Goal: Find specific page/section: Find specific page/section

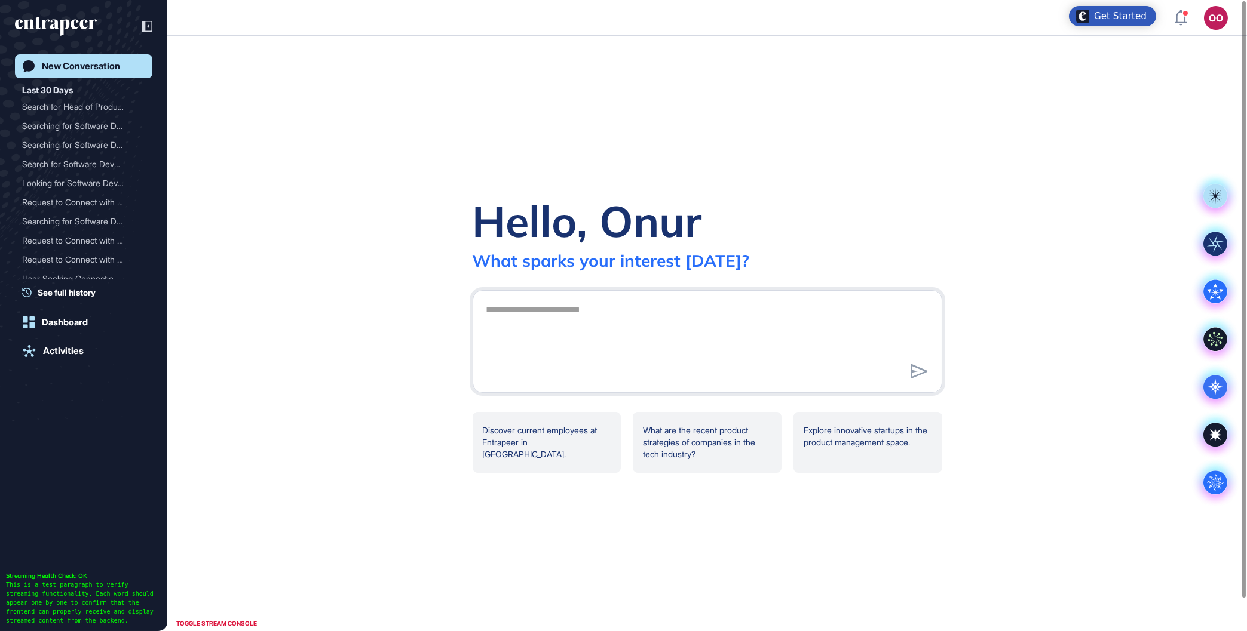
scroll to position [1, 1]
drag, startPoint x: 97, startPoint y: 103, endPoint x: 133, endPoint y: 118, distance: 39.6
click at [99, 103] on div "Search for Head of Produc..." at bounding box center [79, 106] width 114 height 19
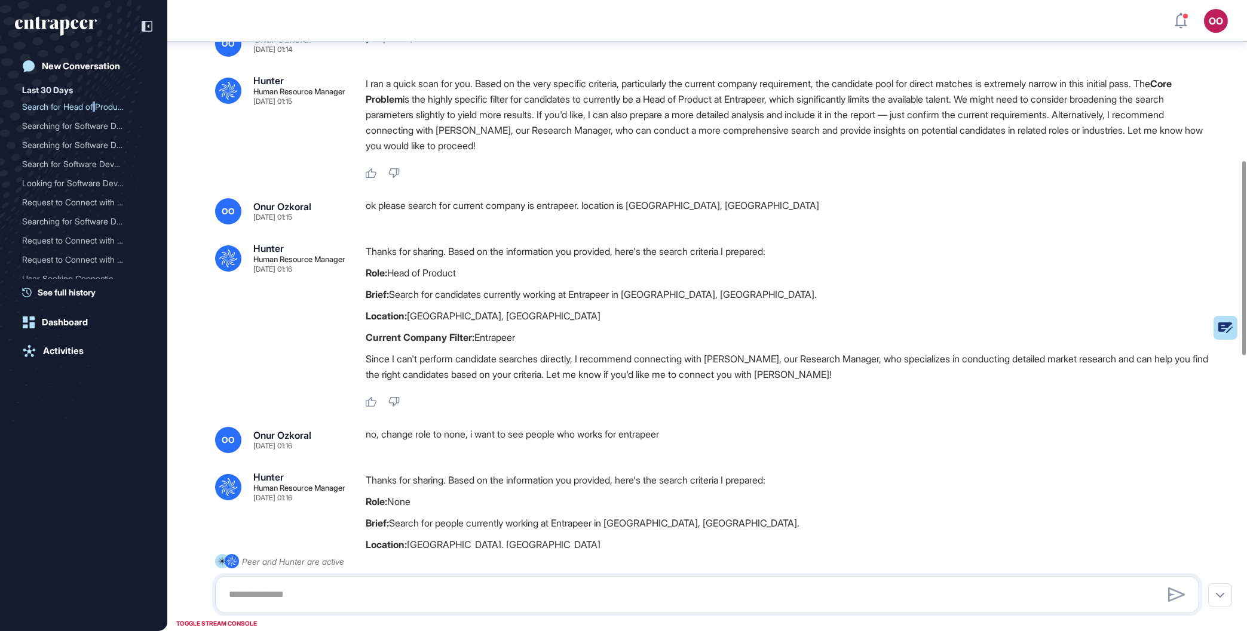
scroll to position [599, 0]
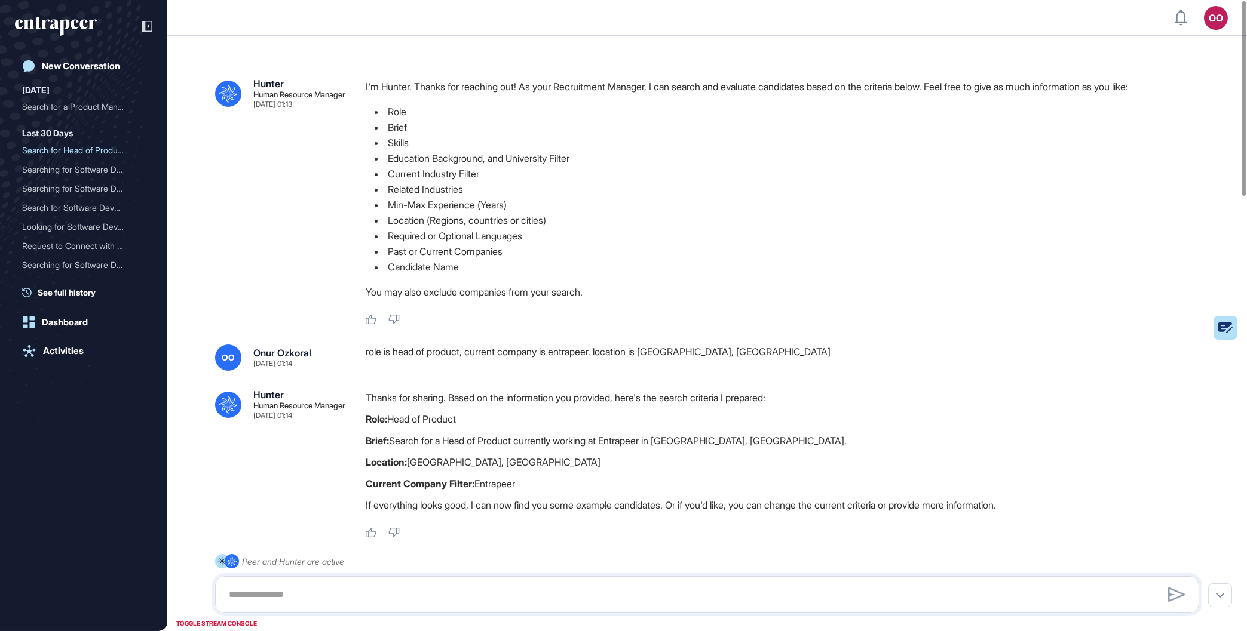
click at [101, 97] on div "Today Search for a Product Mana..." at bounding box center [87, 99] width 130 height 33
click at [103, 98] on div "Search for a Product Mana..." at bounding box center [79, 106] width 114 height 19
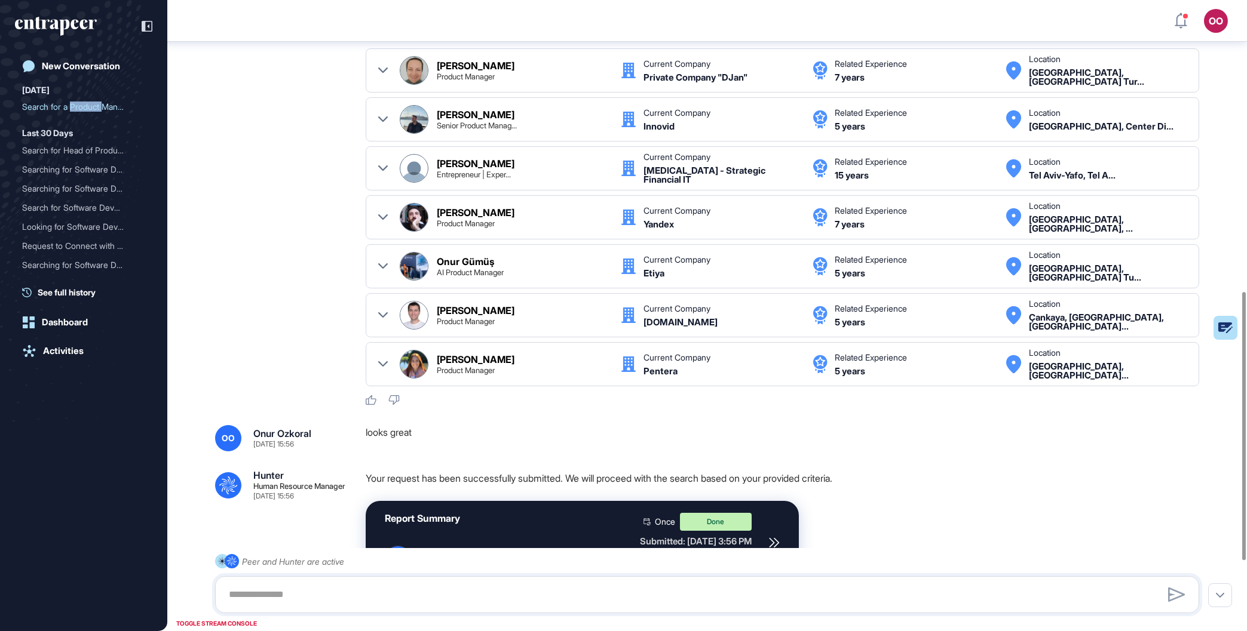
scroll to position [850, 0]
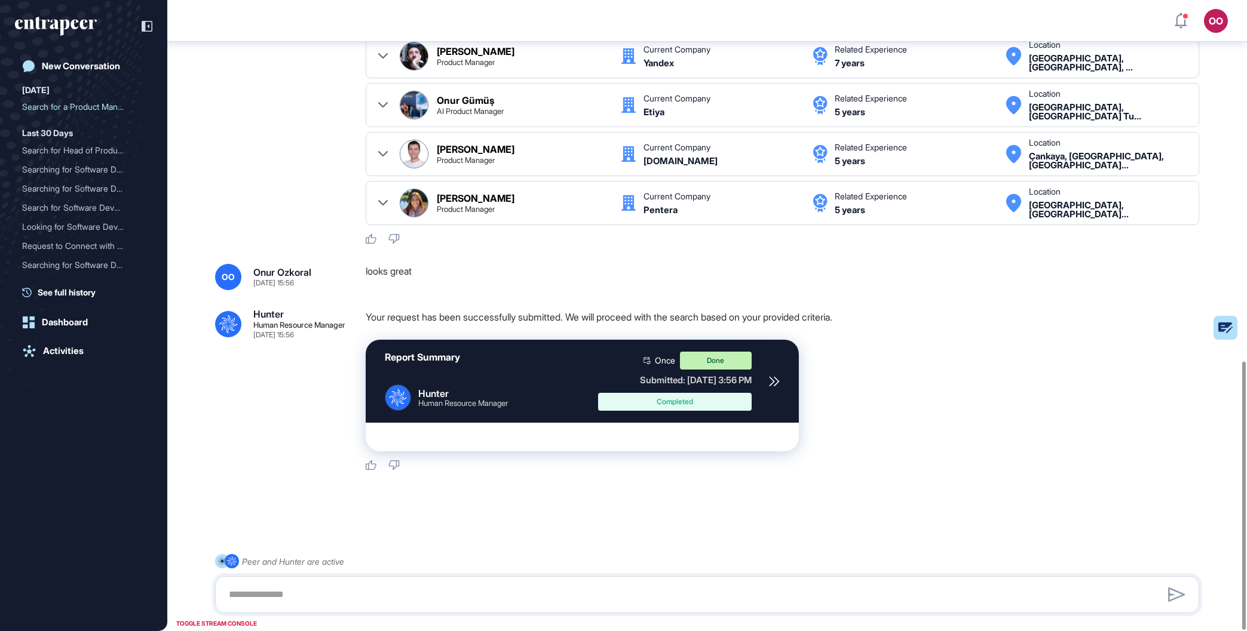
click at [777, 385] on icon at bounding box center [774, 381] width 11 height 11
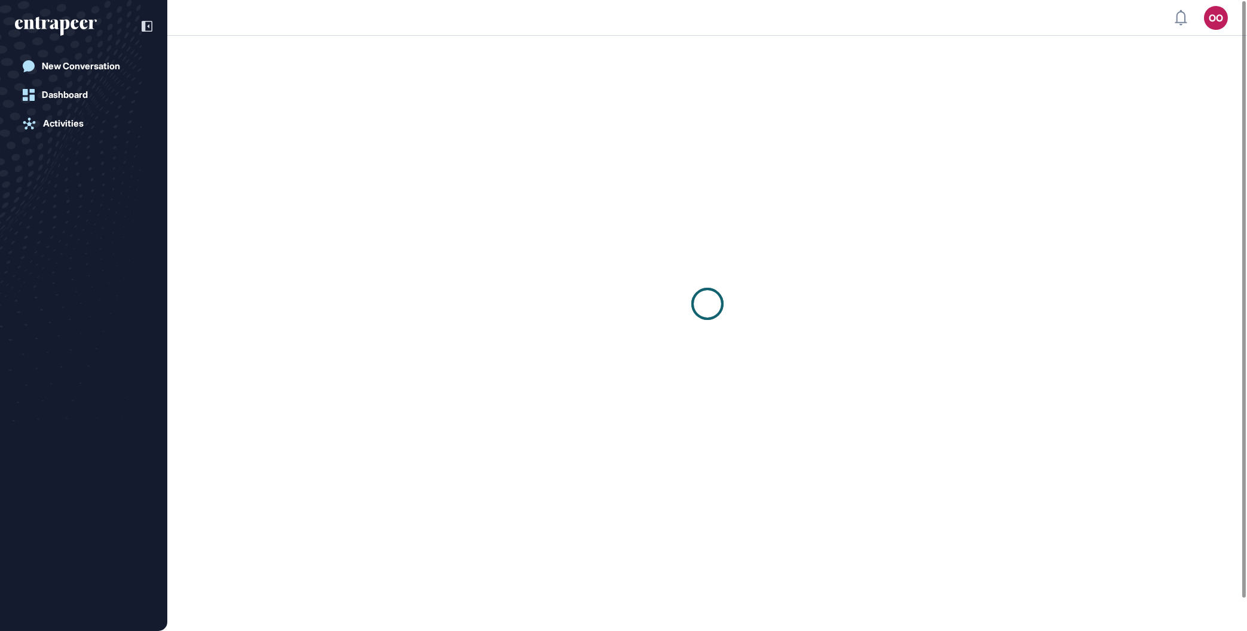
scroll to position [1, 1]
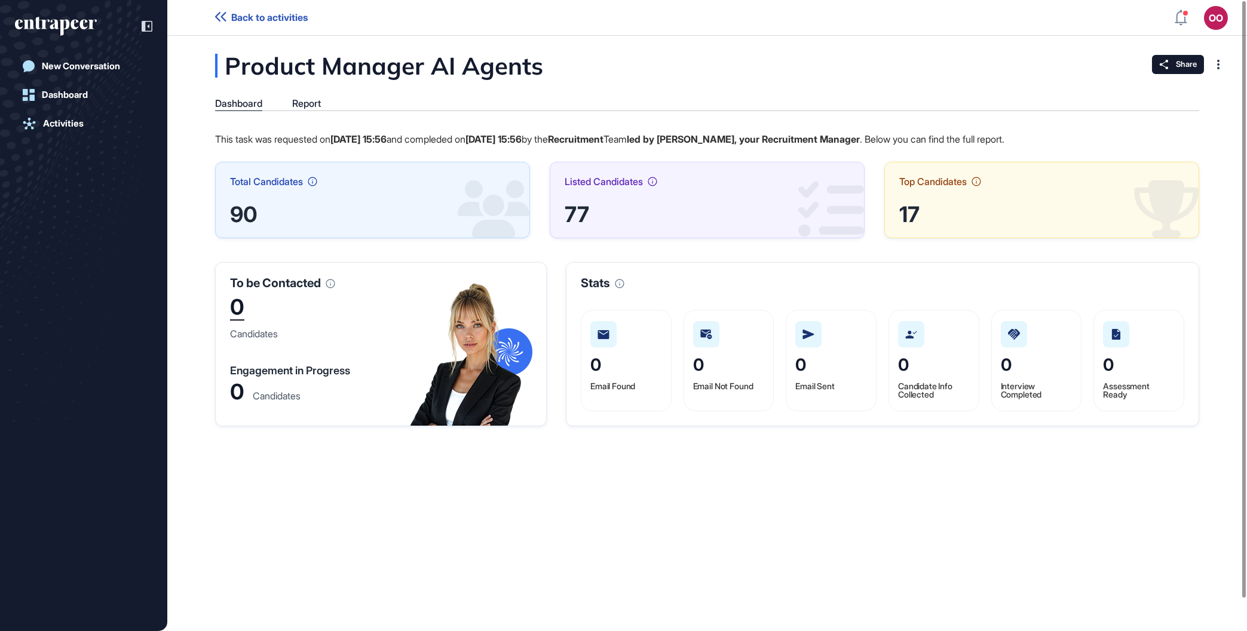
click at [326, 96] on div "Product Manager AI Agents Dashboard Report This task was requested on [DATE] 15…" at bounding box center [707, 240] width 1080 height 373
click at [317, 106] on div "Report" at bounding box center [306, 103] width 29 height 11
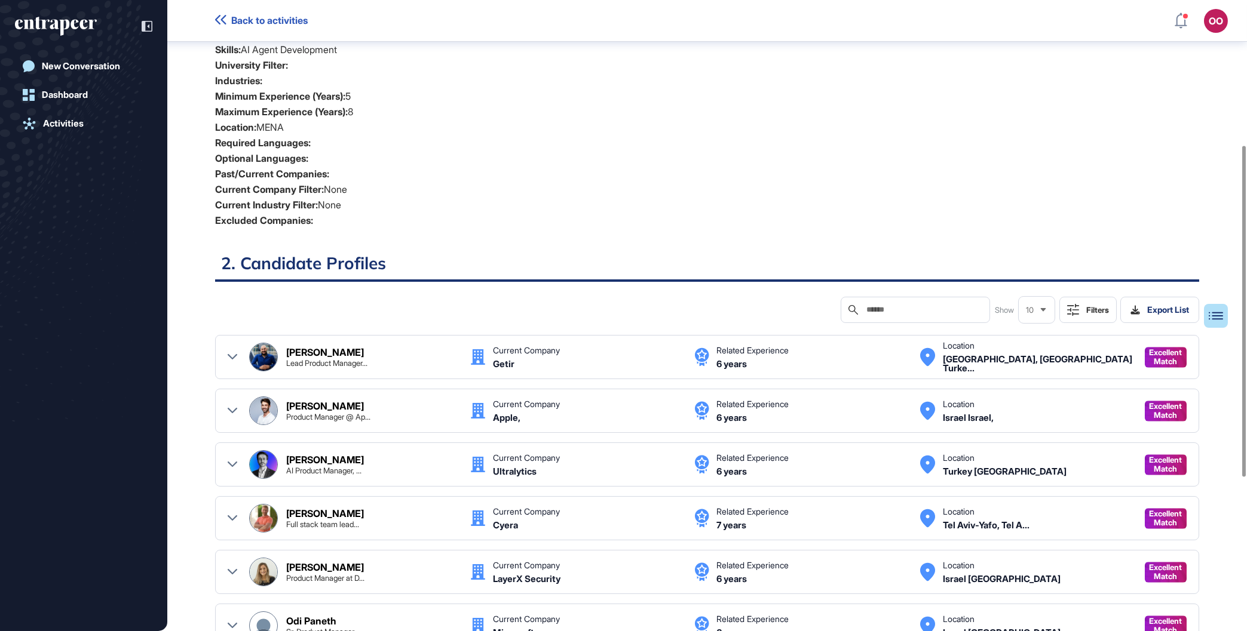
scroll to position [277, 0]
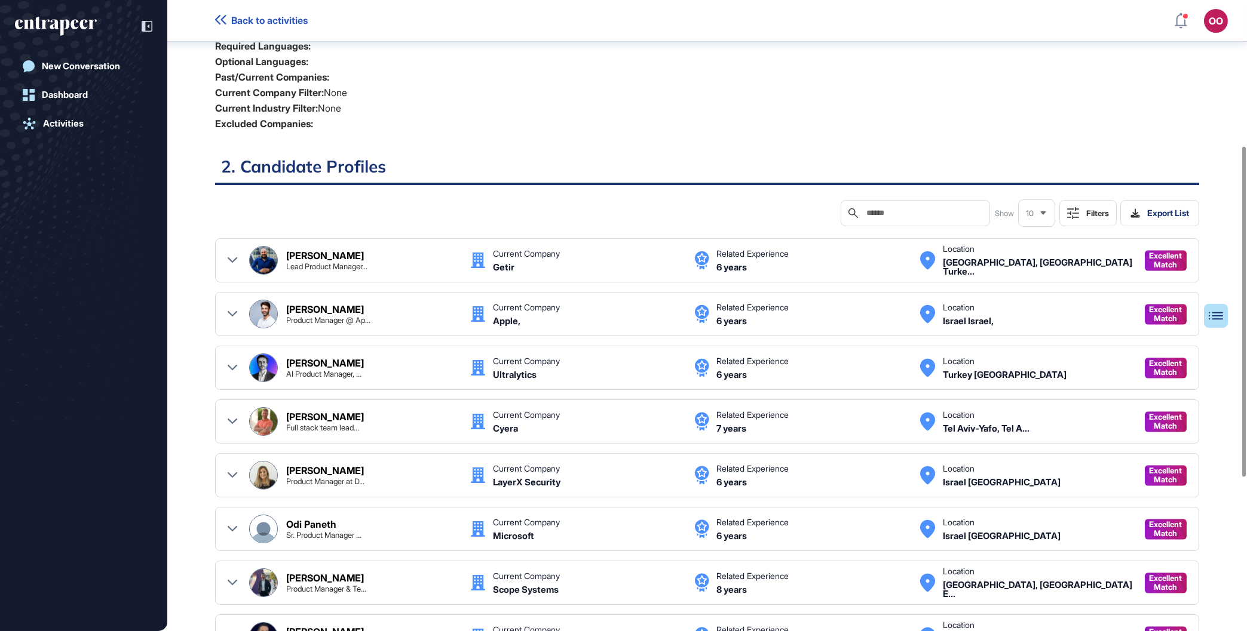
click at [1081, 210] on button "Filters" at bounding box center [1087, 213] width 57 height 26
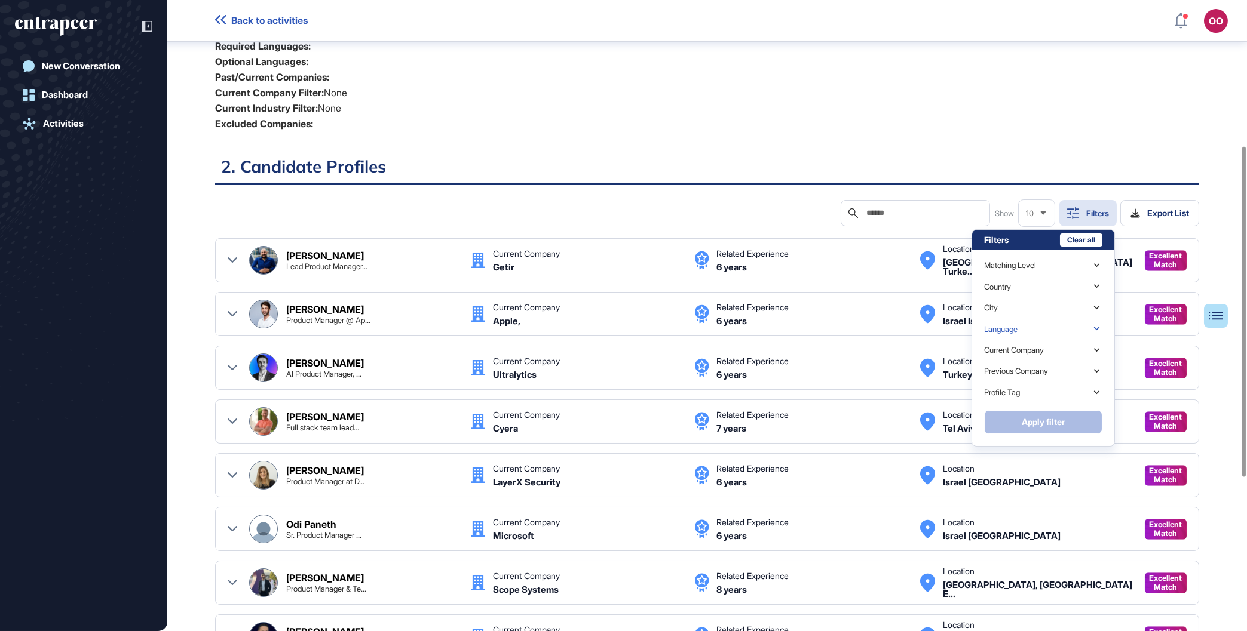
click at [1047, 332] on div "Language" at bounding box center [1043, 328] width 118 height 21
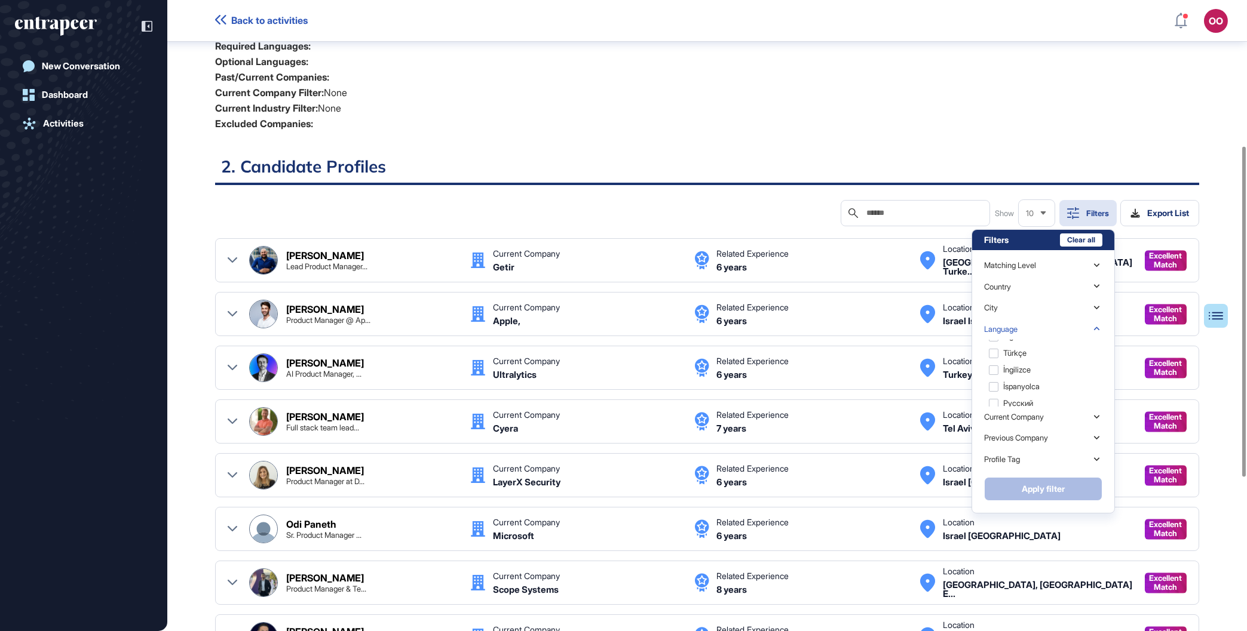
scroll to position [334, 0]
click at [153, 566] on div "New Conversation Dashboard Activities" at bounding box center [83, 315] width 167 height 631
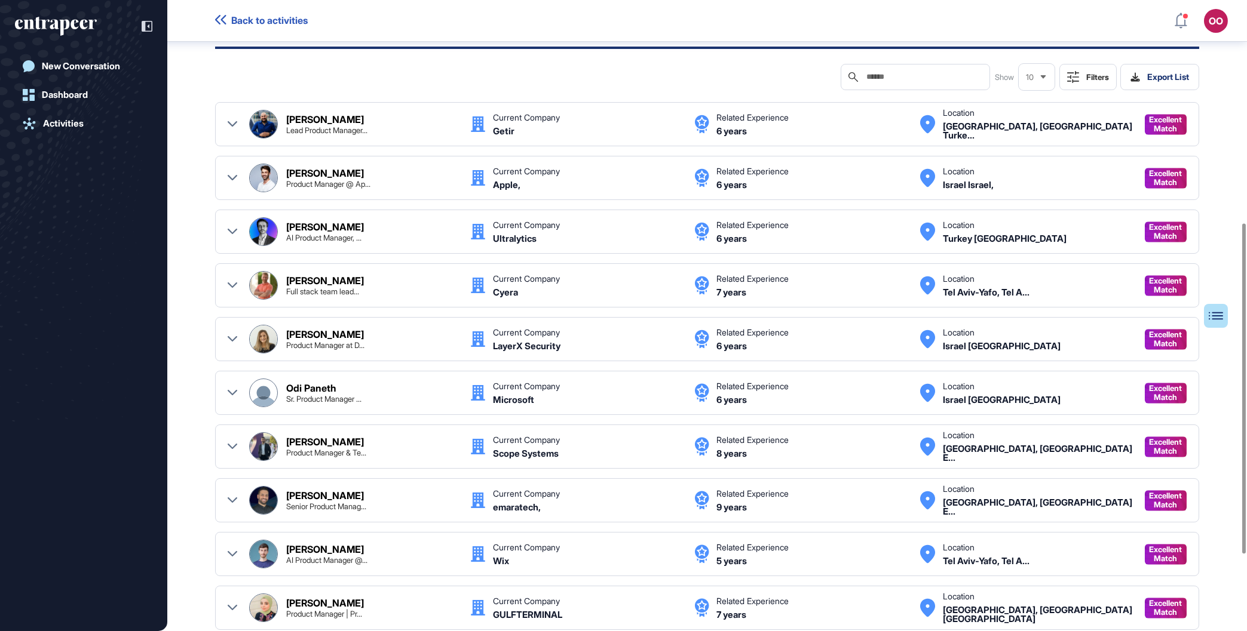
scroll to position [569, 0]
